Goal: Browse casually

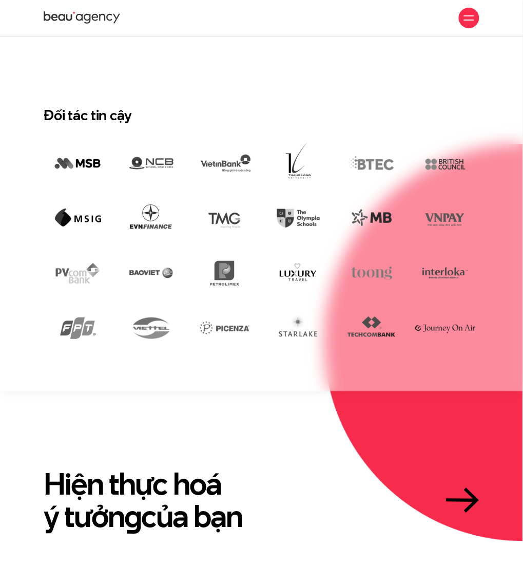
scroll to position [1438, 0]
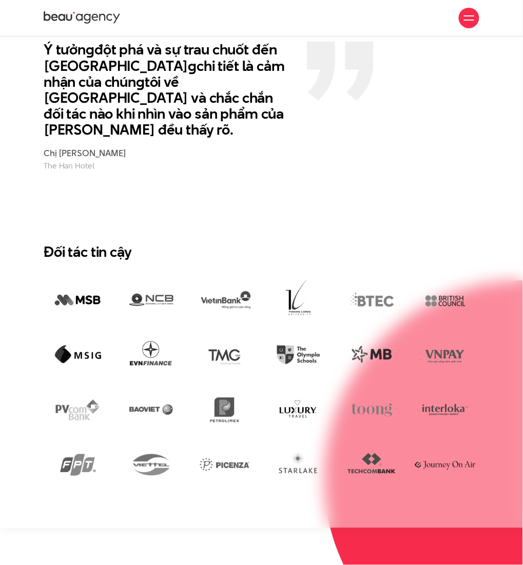
click at [262, 202] on section "Đối tác tin cậy" at bounding box center [261, 365] width 523 height 326
click at [159, 284] on img at bounding box center [151, 300] width 68 height 47
click at [359, 291] on img at bounding box center [372, 300] width 68 height 47
click at [224, 284] on img at bounding box center [225, 301] width 68 height 46
click at [174, 285] on img at bounding box center [151, 300] width 68 height 47
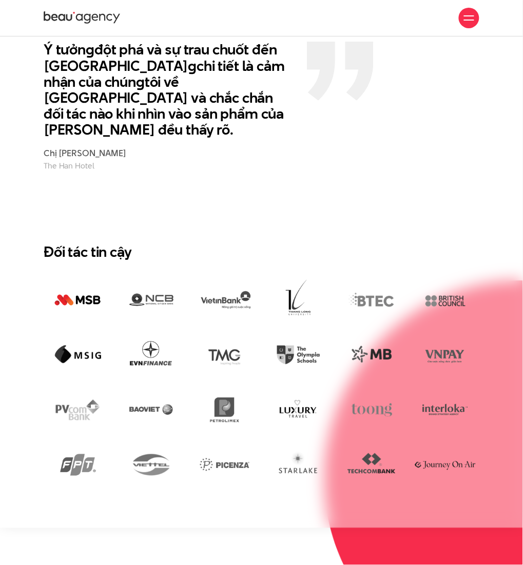
click at [91, 284] on img at bounding box center [78, 301] width 68 height 46
click at [299, 284] on img at bounding box center [298, 300] width 68 height 47
click at [376, 284] on img at bounding box center [372, 300] width 68 height 47
click at [365, 211] on section "Đối tác tin cậy" at bounding box center [261, 365] width 523 height 326
click at [261, 243] on h2 "Đối tác tin cậy" at bounding box center [262, 251] width 436 height 17
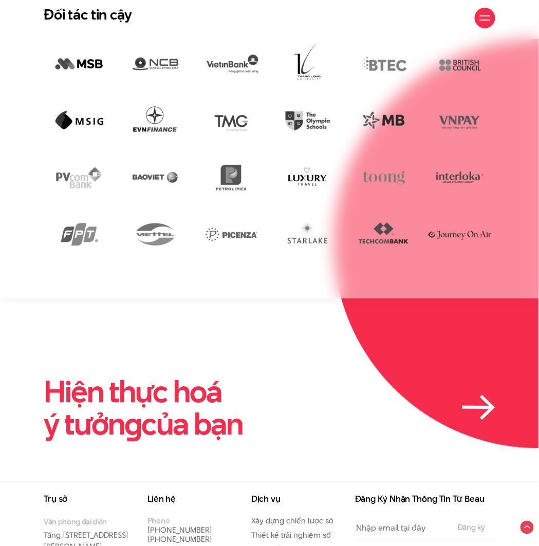
scroll to position [1774, 0]
